Goal: Task Accomplishment & Management: Manage account settings

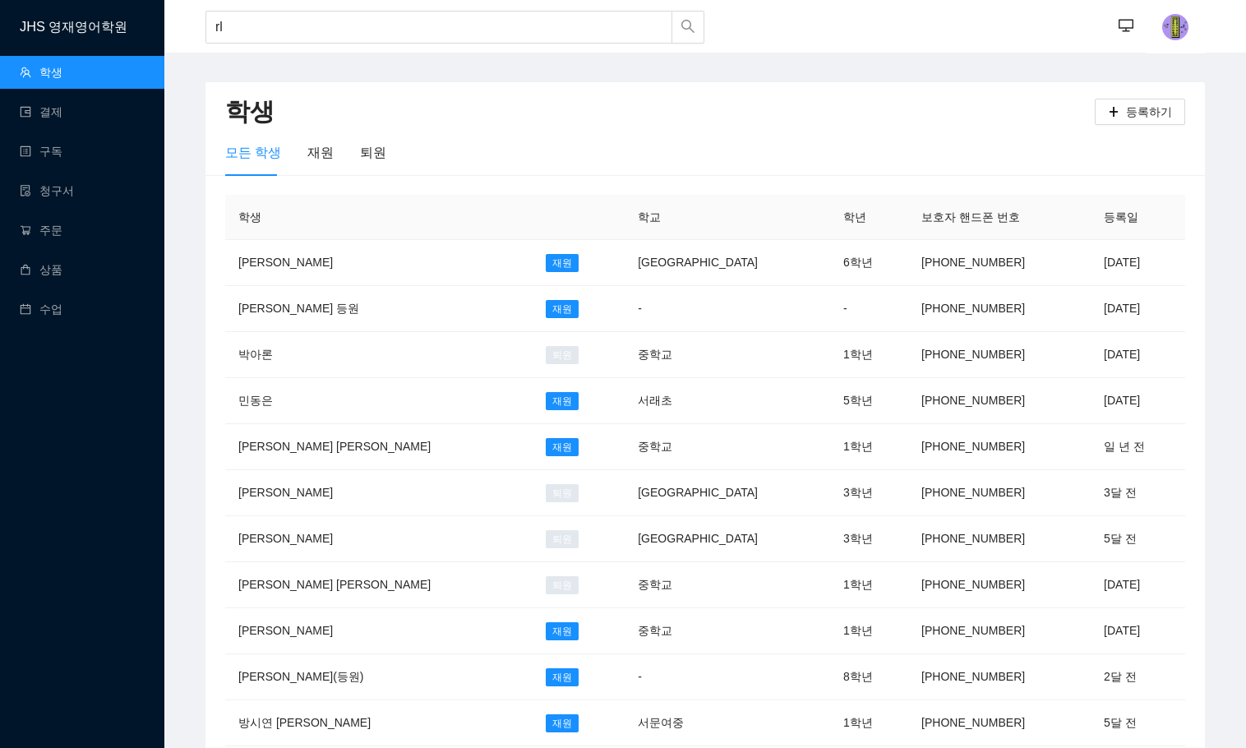
type input "r"
type input "[PERSON_NAME]"
click at [651, 257] on td "[GEOGRAPHIC_DATA]" at bounding box center [726, 263] width 205 height 46
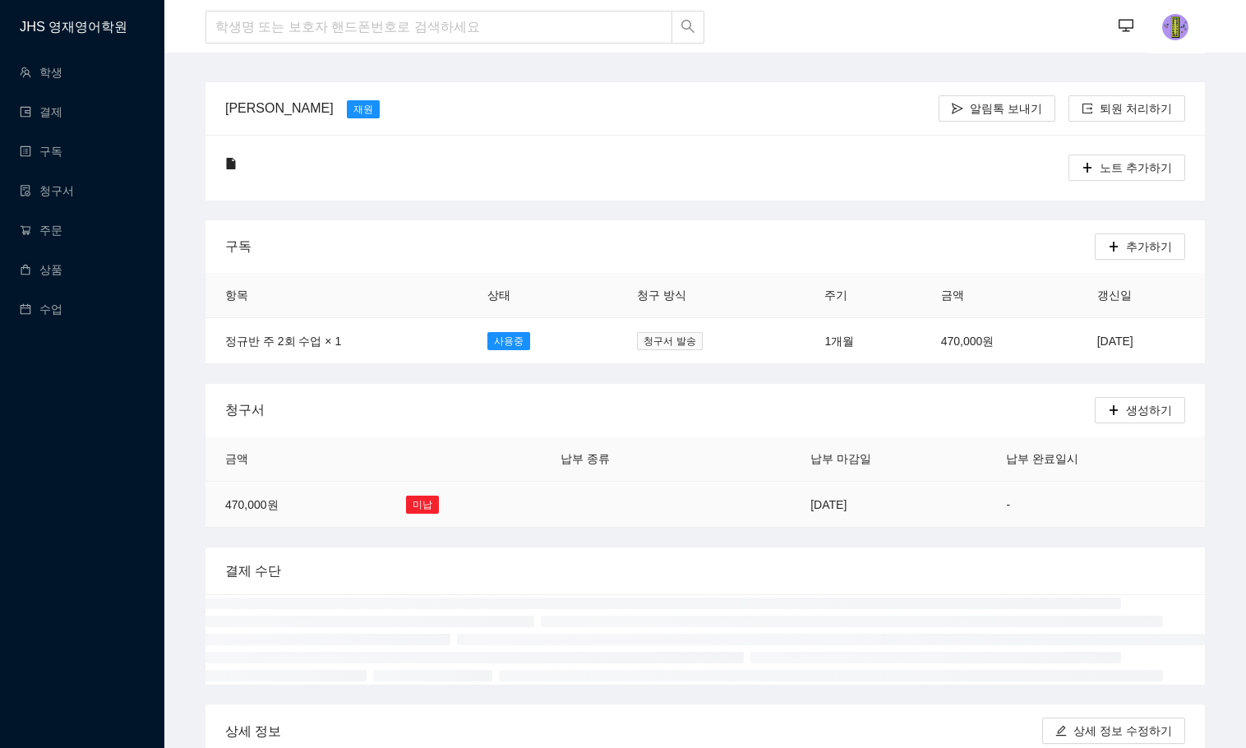
click at [555, 500] on td at bounding box center [627, 504] width 173 height 46
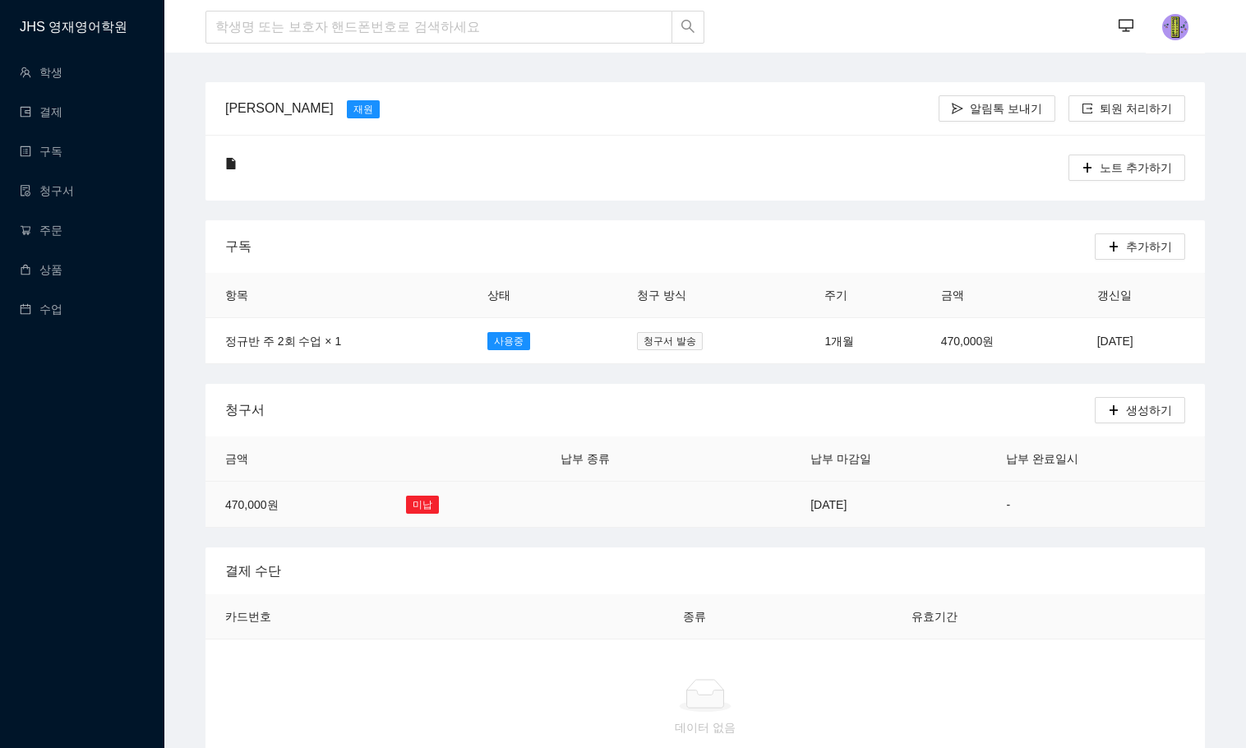
click at [758, 509] on td at bounding box center [751, 504] width 77 height 46
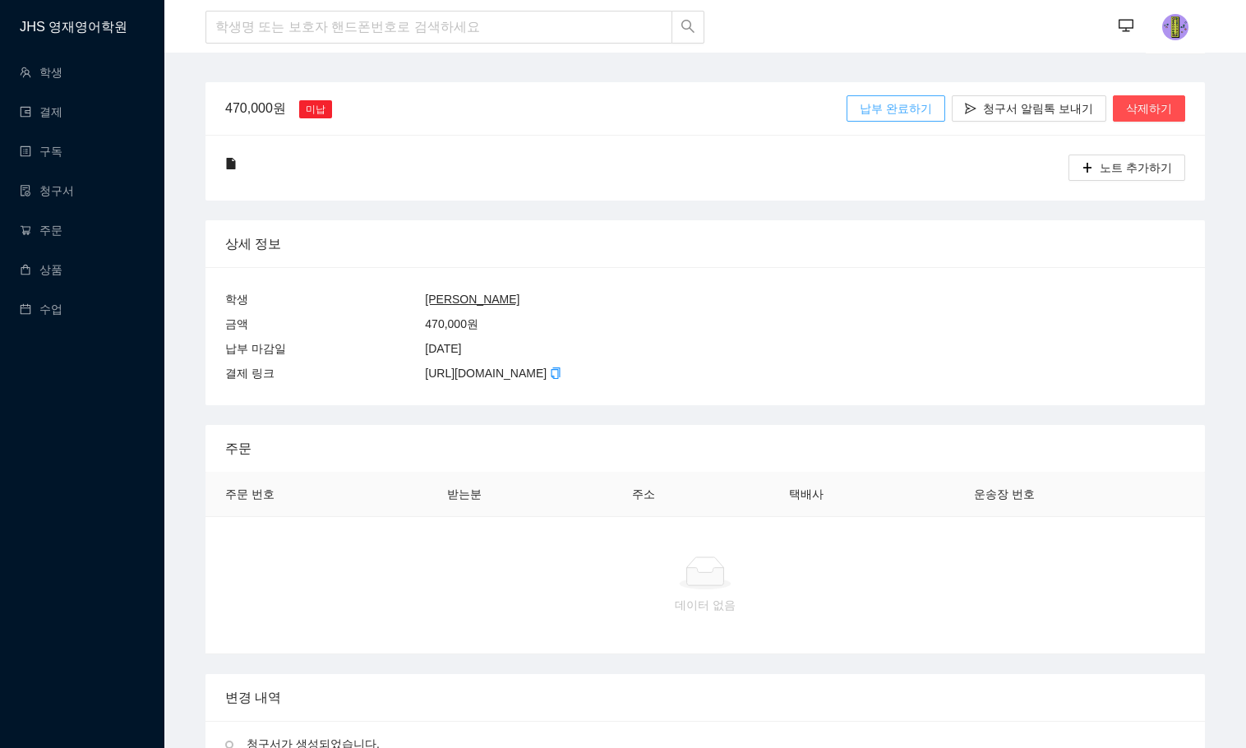
click at [932, 104] on span "납부 완료하기" at bounding box center [895, 108] width 72 height 18
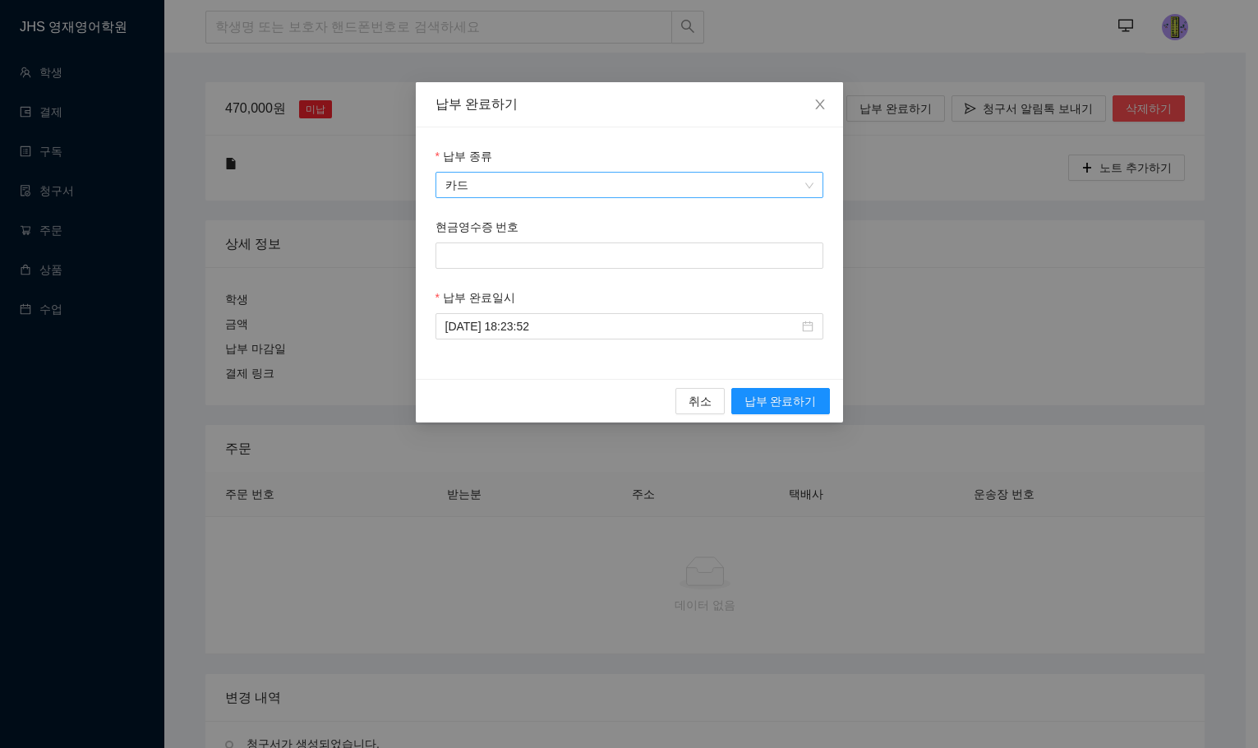
click at [766, 183] on span "카드" at bounding box center [629, 185] width 368 height 25
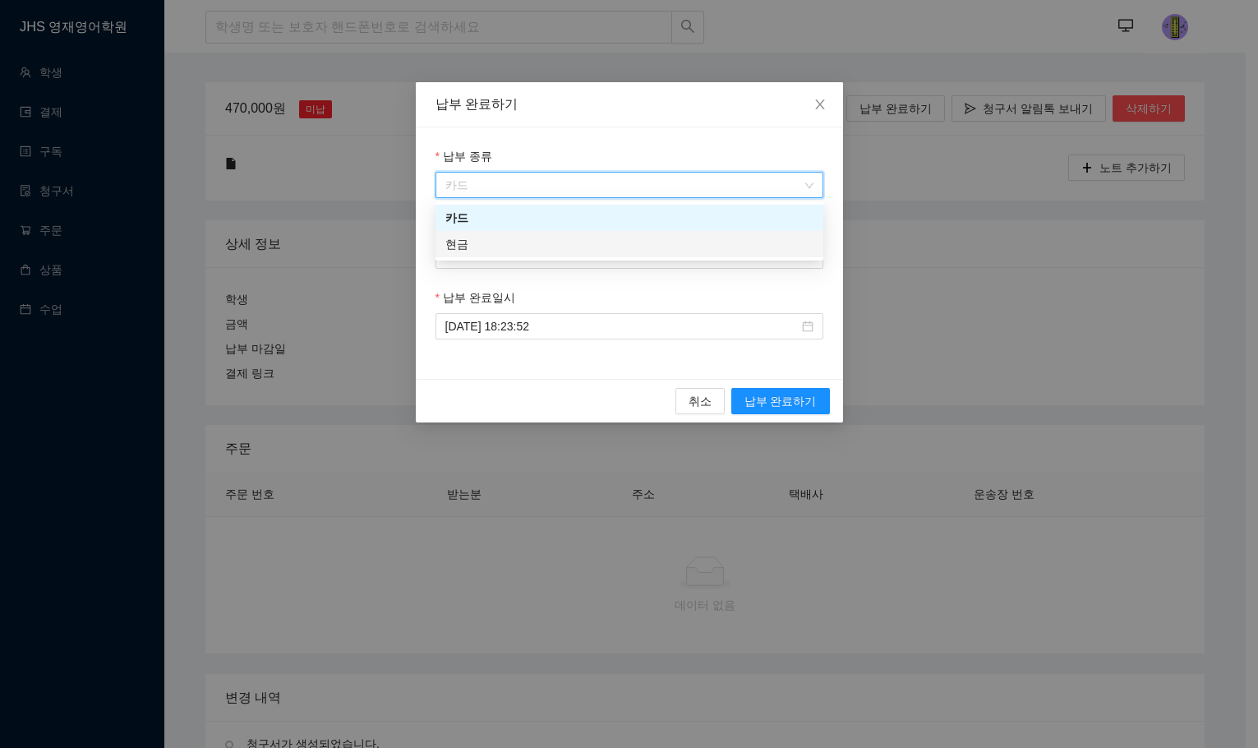
click at [734, 237] on div "현금" at bounding box center [629, 244] width 368 height 18
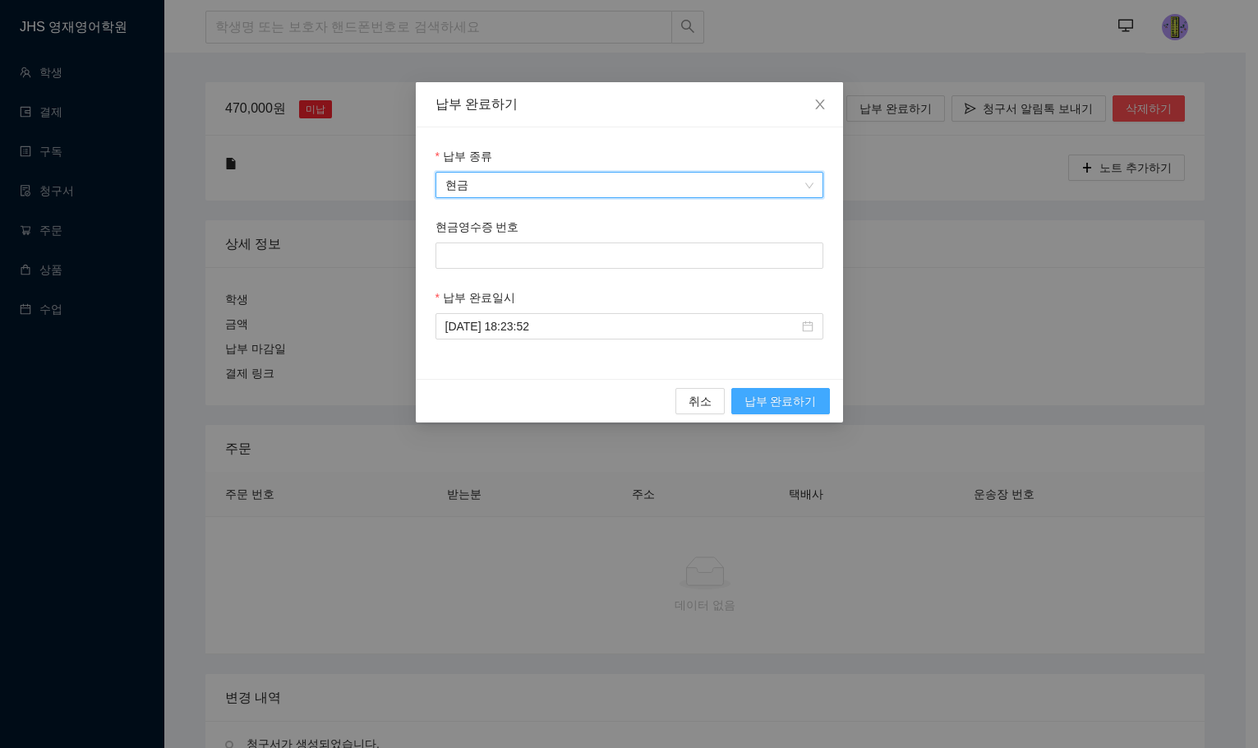
click at [800, 399] on span "납부 완료하기" at bounding box center [780, 401] width 72 height 18
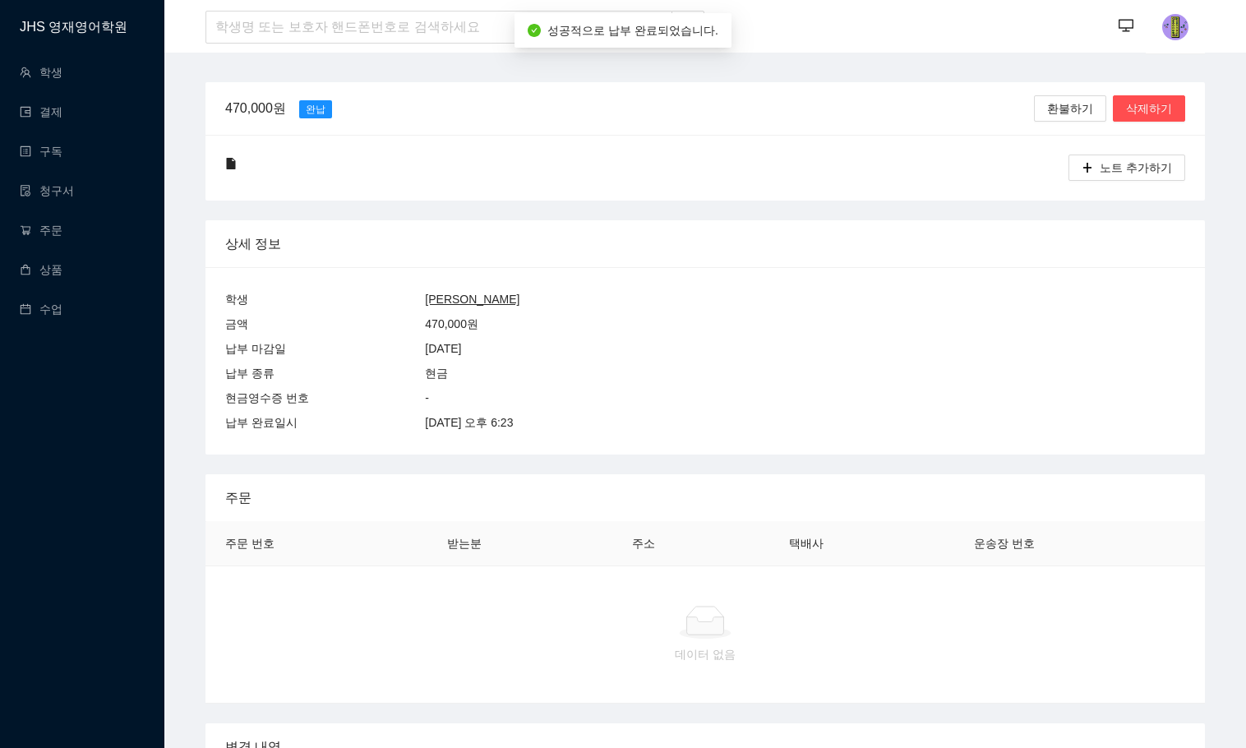
click at [586, 322] on div "금액 470,000 원" at bounding box center [705, 323] width 960 height 25
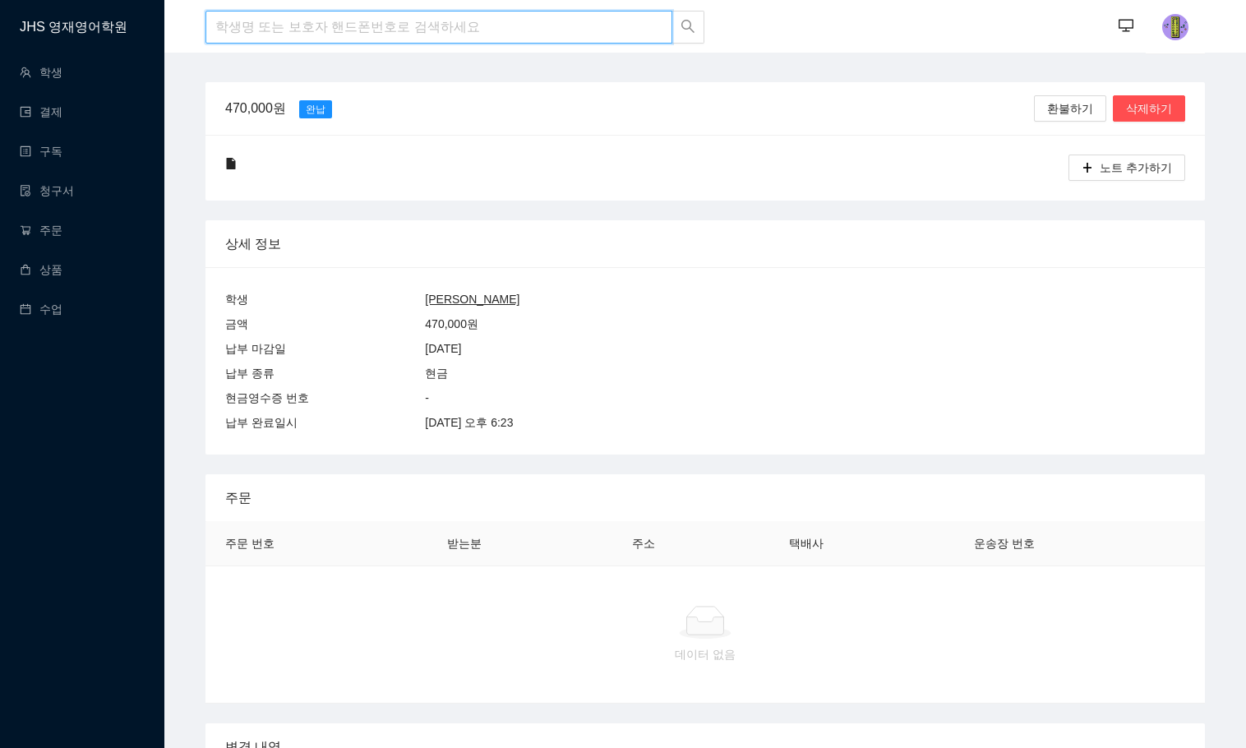
click at [445, 25] on input "search" at bounding box center [438, 27] width 467 height 33
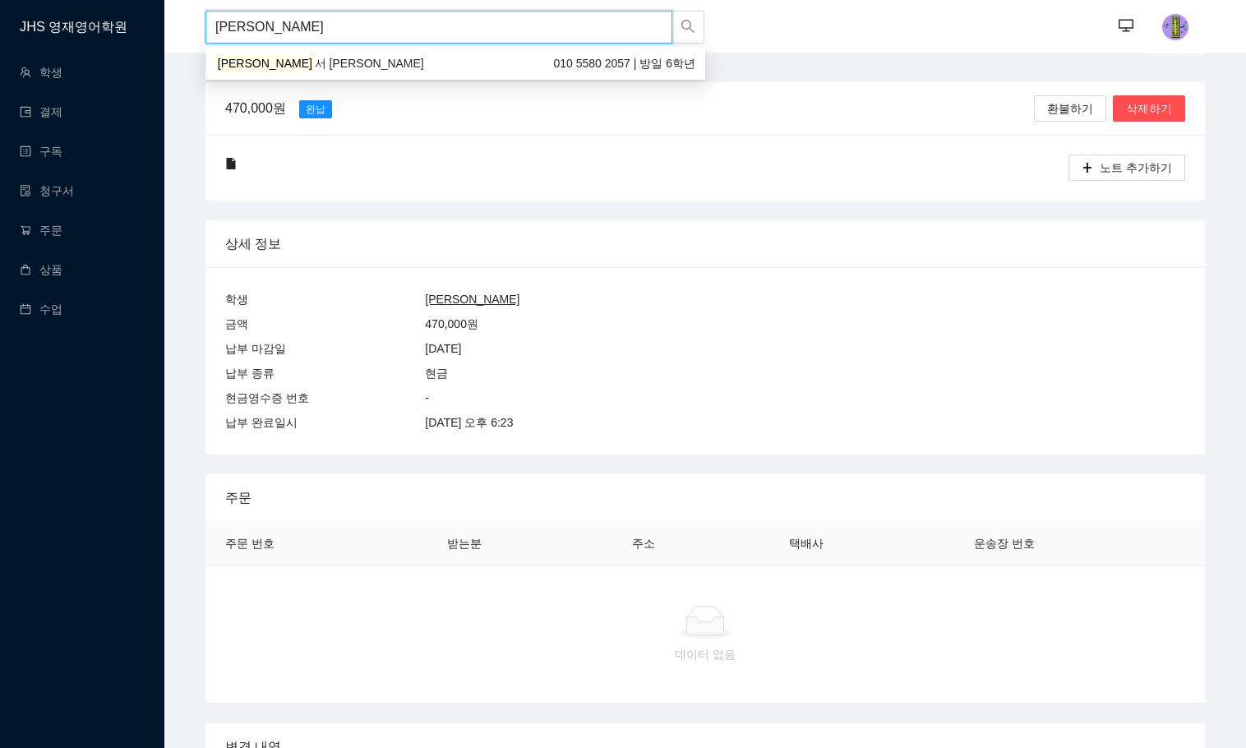
type input "[PERSON_NAME]"
click at [449, 66] on div "[PERSON_NAME] [PERSON_NAME] 010 5580 2057 | 방일 6학년" at bounding box center [455, 63] width 480 height 18
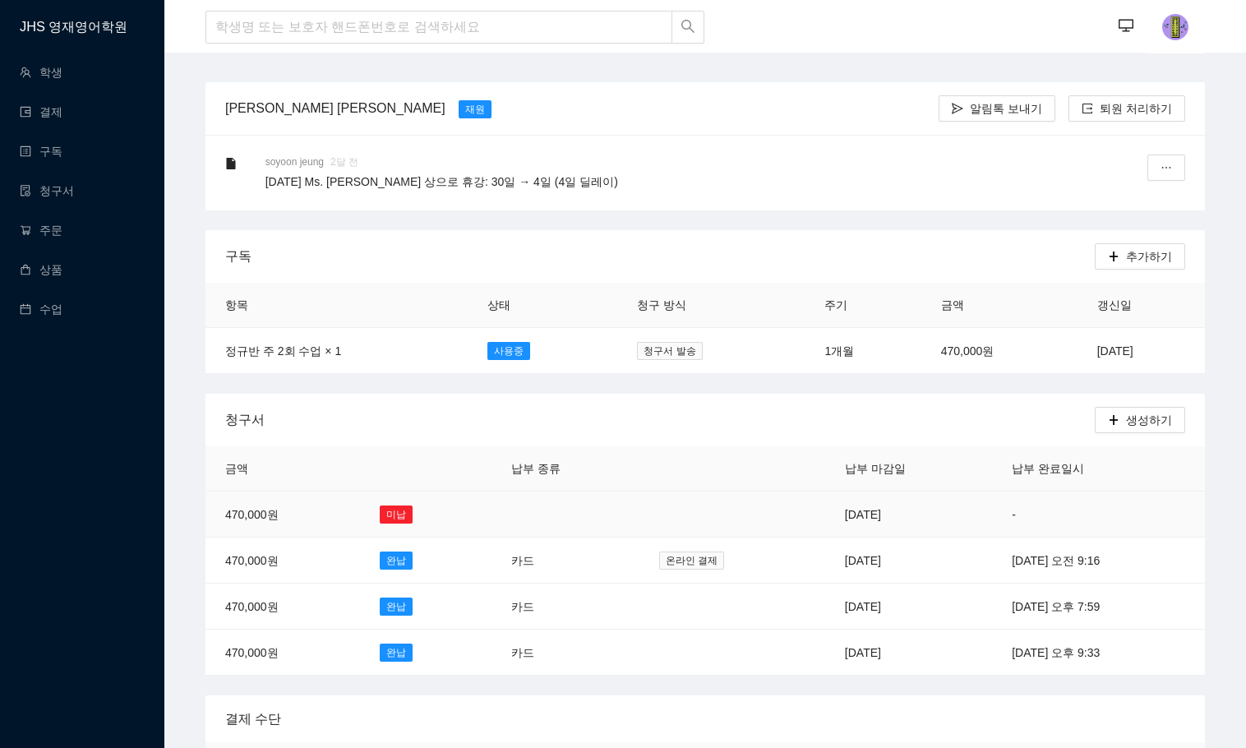
click at [360, 523] on td "미납" at bounding box center [425, 514] width 131 height 46
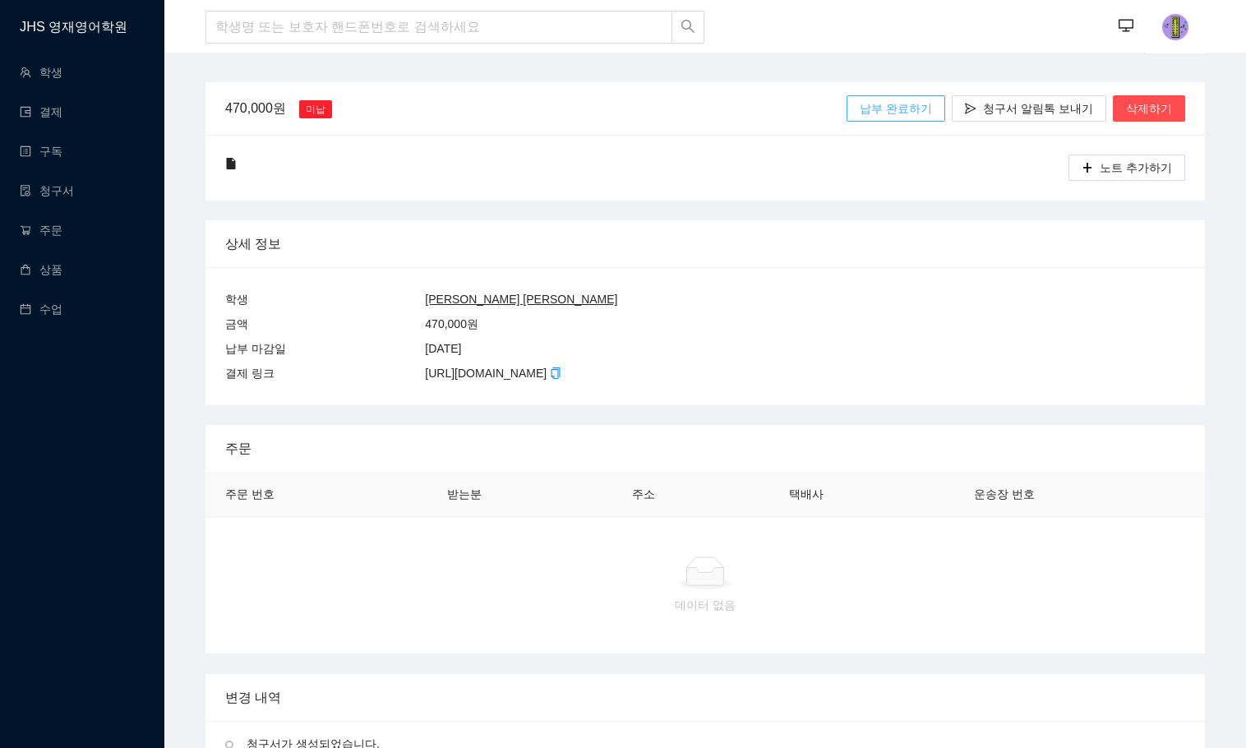
click at [902, 97] on button "납부 완료하기" at bounding box center [895, 108] width 99 height 26
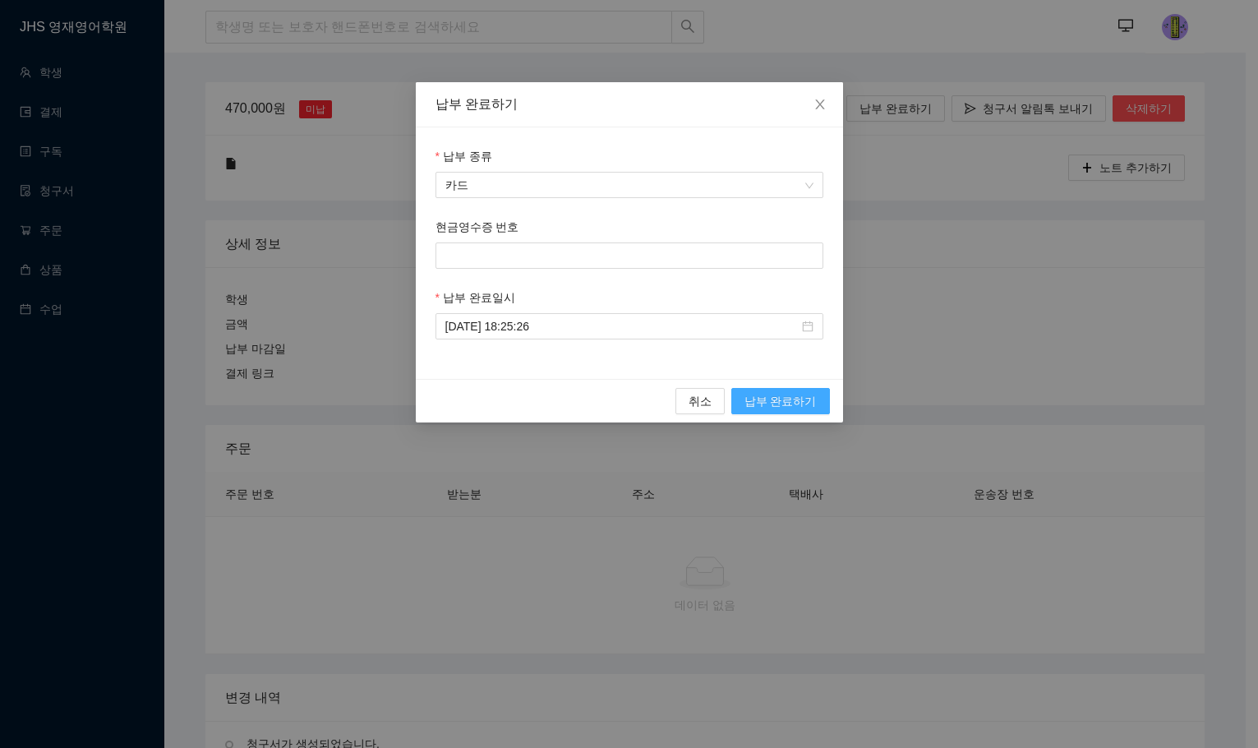
click at [781, 393] on span "납부 완료하기" at bounding box center [780, 401] width 72 height 18
